Goal: Information Seeking & Learning: Check status

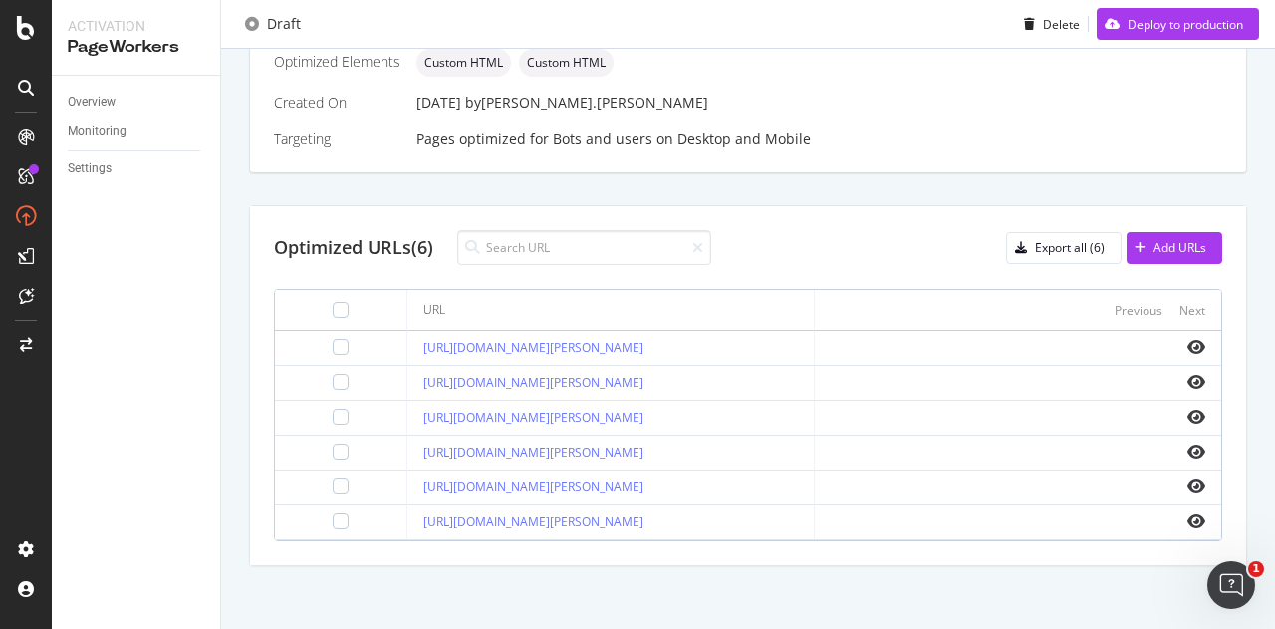
scroll to position [544, 0]
click at [1188, 338] on icon "eye" at bounding box center [1197, 346] width 18 height 16
click at [1188, 481] on icon "eye" at bounding box center [1197, 485] width 18 height 16
